Goal: Register for event/course: Register for event/course

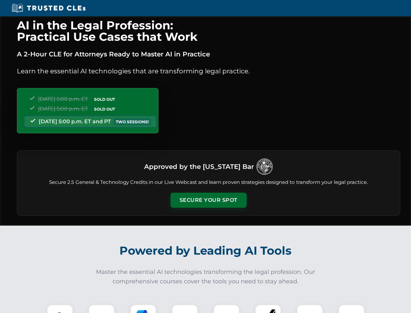
click at [209, 200] on button "Secure Your Spot" at bounding box center [209, 200] width 76 height 15
click at [60, 309] on img at bounding box center [59, 317] width 19 height 19
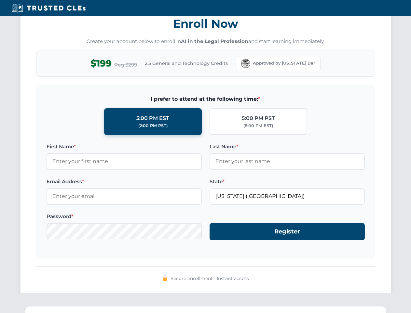
scroll to position [640, 0]
